Goal: Information Seeking & Learning: Find specific page/section

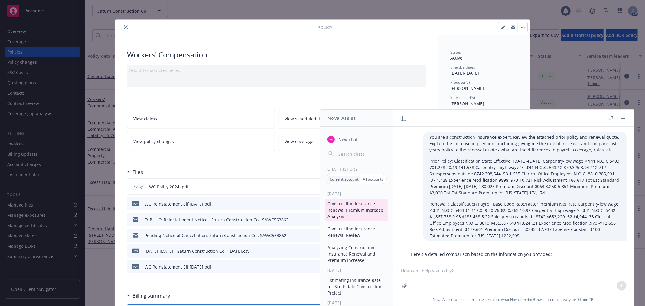
scroll to position [936, 0]
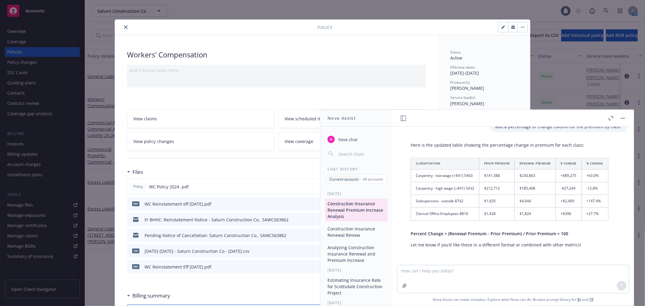
click at [624, 118] on rect "button" at bounding box center [623, 118] width 4 height 1
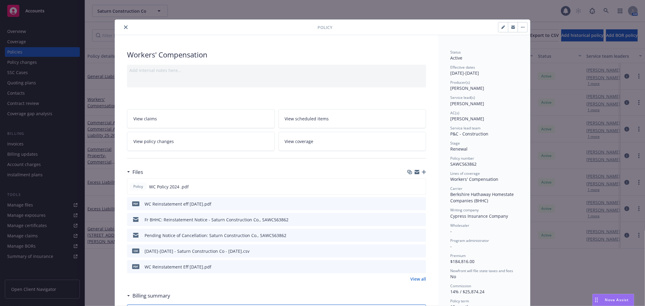
click at [124, 27] on icon "close" at bounding box center [126, 27] width 4 height 4
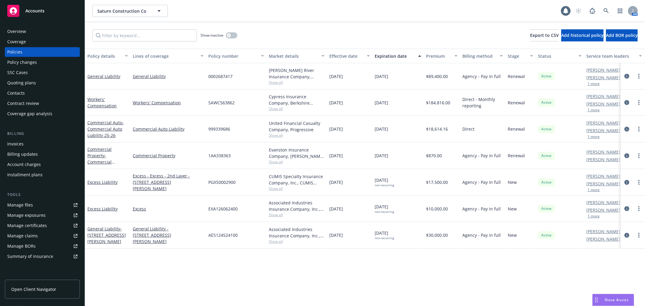
click at [308, 34] on div "Show inactive Export to CSV Add historical policy Add BOR policy" at bounding box center [365, 35] width 560 height 27
click at [40, 15] on div "Accounts" at bounding box center [42, 11] width 70 height 12
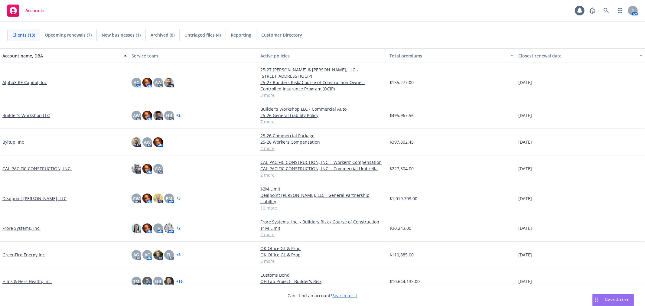
click at [28, 252] on link "GreenFire Energy Inc" at bounding box center [23, 255] width 42 height 6
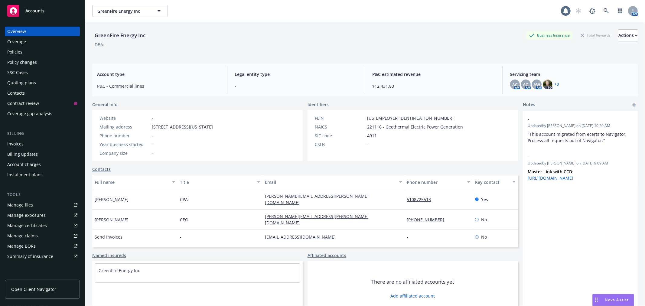
click at [47, 105] on div "Contract review" at bounding box center [40, 104] width 67 height 10
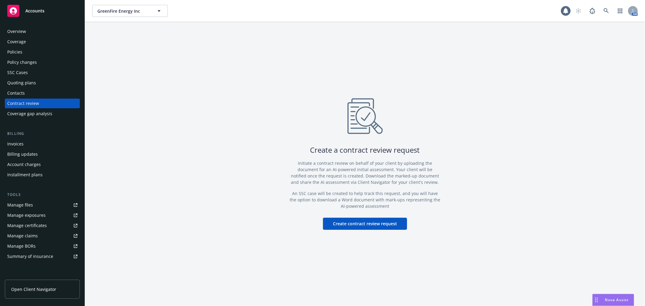
click at [33, 29] on div "Overview" at bounding box center [42, 32] width 70 height 10
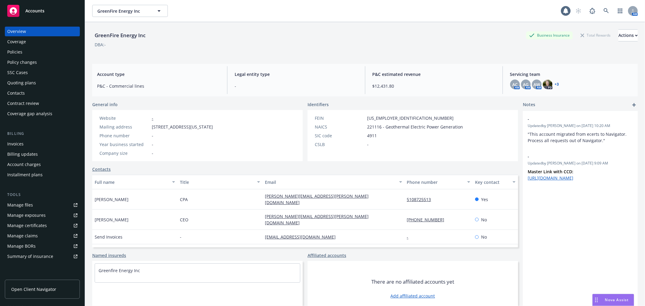
click at [24, 54] on div "Policies" at bounding box center [42, 52] width 70 height 10
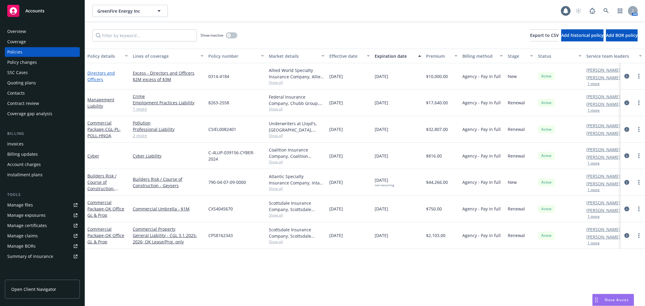
click at [98, 70] on link "Directors and Officers" at bounding box center [101, 76] width 28 height 12
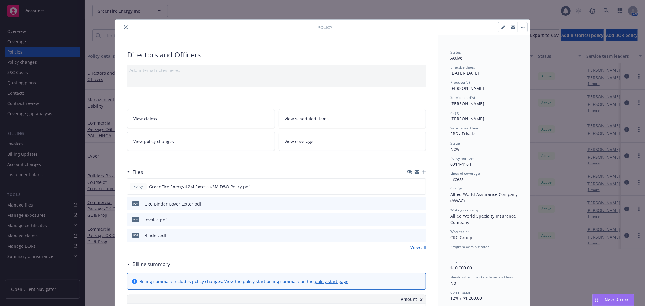
click at [414, 204] on div at bounding box center [416, 204] width 15 height 6
click at [418, 203] on icon "preview file" at bounding box center [420, 204] width 5 height 4
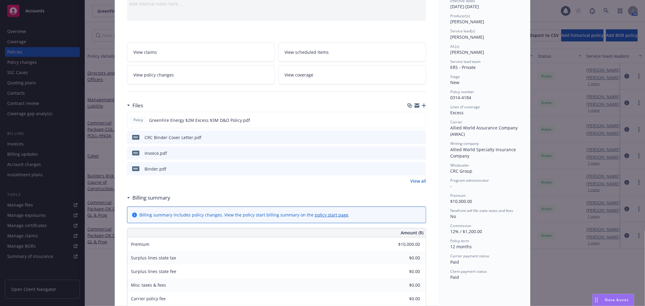
scroll to position [67, 0]
click at [415, 179] on link "View all" at bounding box center [419, 180] width 16 height 6
